Goal: Task Accomplishment & Management: Manage account settings

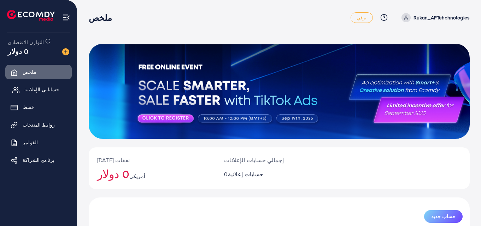
click at [39, 93] on font "حساباتي الإعلانية" at bounding box center [41, 89] width 35 height 7
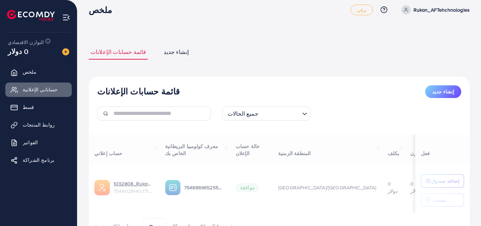
scroll to position [47, 0]
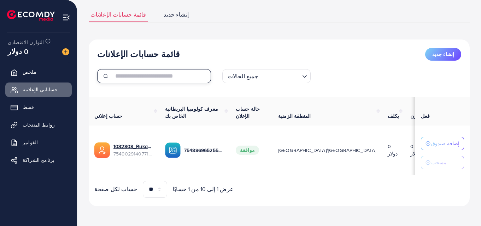
click at [141, 73] on input "text" at bounding box center [161, 76] width 97 height 14
click at [236, 79] on div "جميع الحالات" at bounding box center [262, 76] width 75 height 12
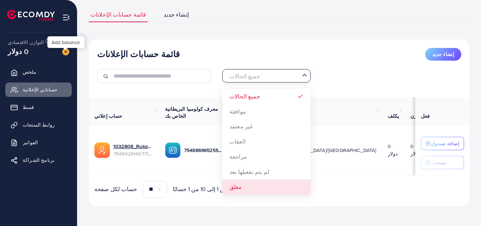
click at [64, 51] on img at bounding box center [65, 51] width 7 height 7
